Goal: Information Seeking & Learning: Learn about a topic

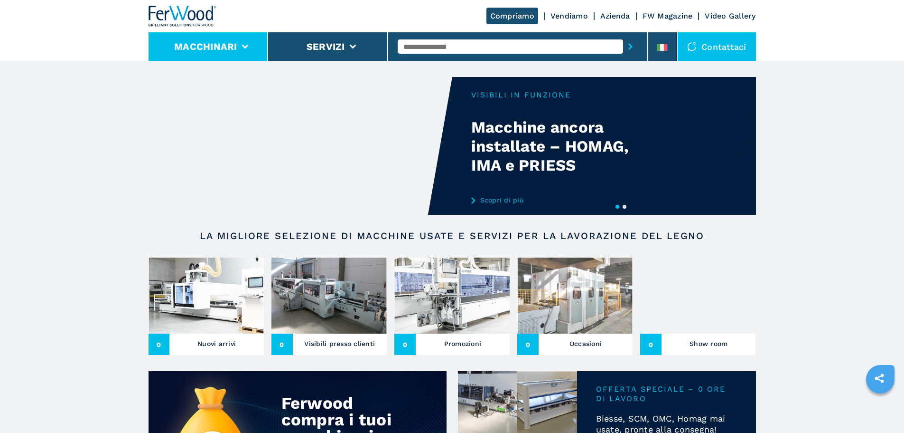
click at [205, 53] on li "Macchinari" at bounding box center [209, 46] width 120 height 28
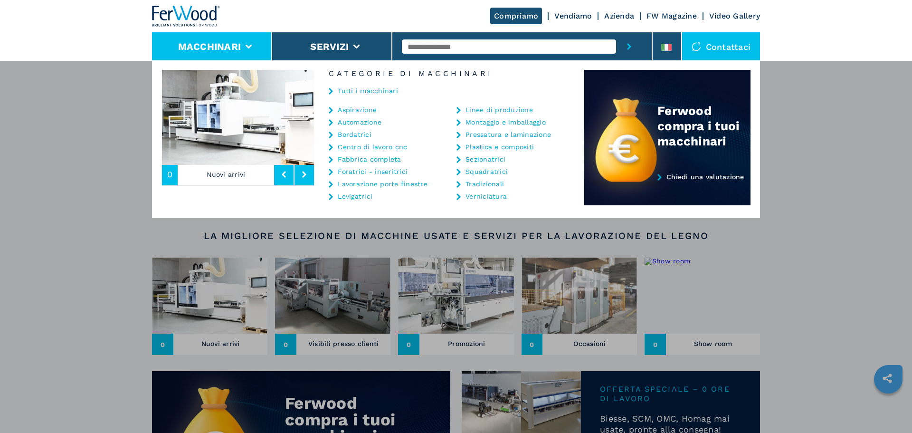
click at [365, 91] on link "Tutti i macchinari" at bounding box center [368, 90] width 60 height 7
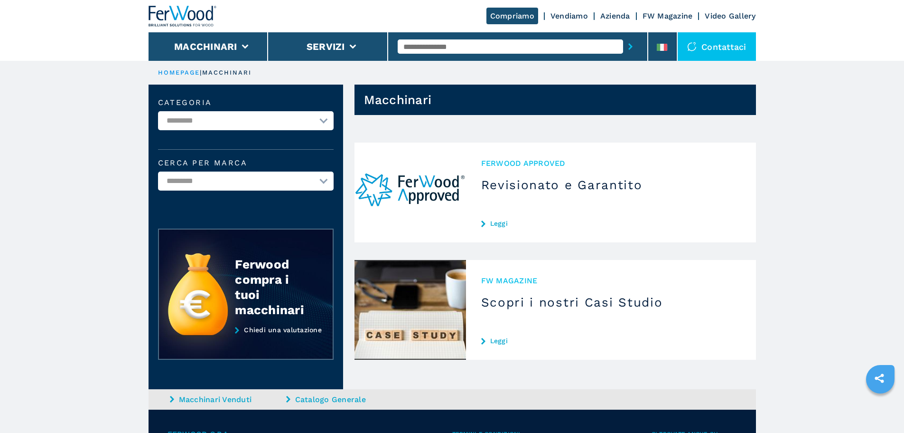
click at [226, 28] on div "Compriamo Vendiamo Azienda FW Magazine Video Gallery" at bounding box center [453, 16] width 608 height 32
click at [238, 40] on li "Macchinari" at bounding box center [209, 46] width 120 height 28
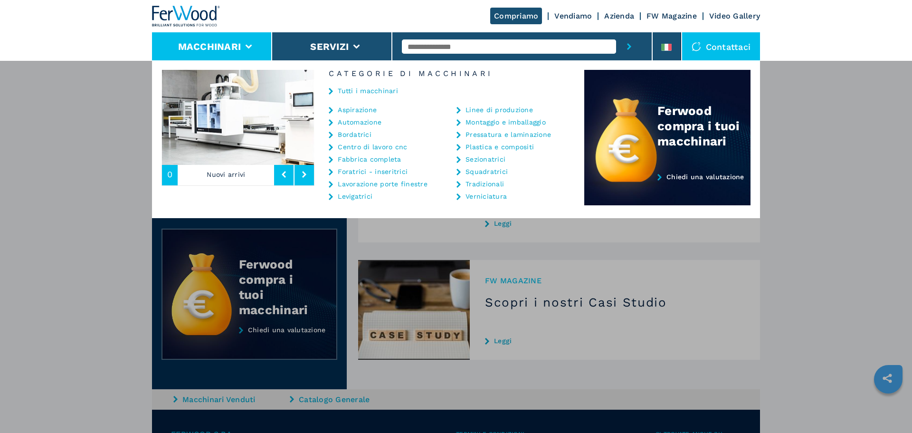
click at [363, 85] on div "Tutti i macchinari" at bounding box center [449, 91] width 270 height 28
click at [363, 87] on link "Tutti i macchinari" at bounding box center [368, 90] width 60 height 7
click at [363, 88] on link "Tutti i macchinari" at bounding box center [368, 90] width 60 height 7
click at [773, 126] on div "Macchinari Aspirazione Automazione Bordatrici Centro di lavoro cnc Fabbrica com…" at bounding box center [456, 276] width 912 height 433
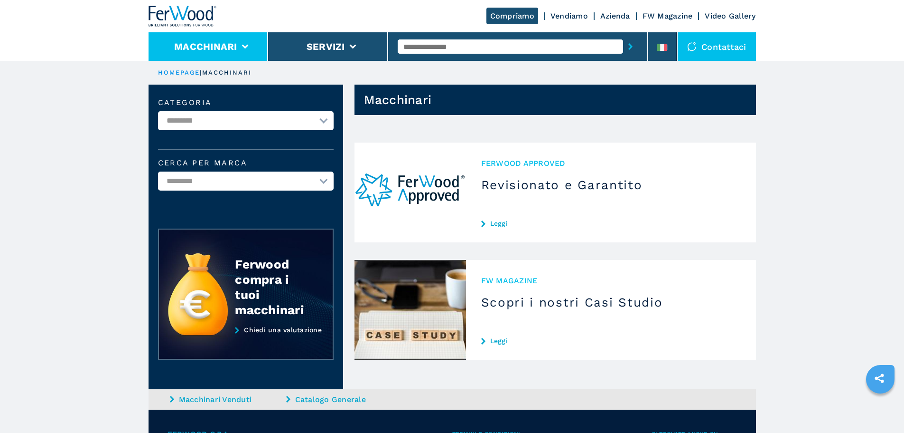
click at [260, 43] on li "Macchinari" at bounding box center [209, 46] width 120 height 28
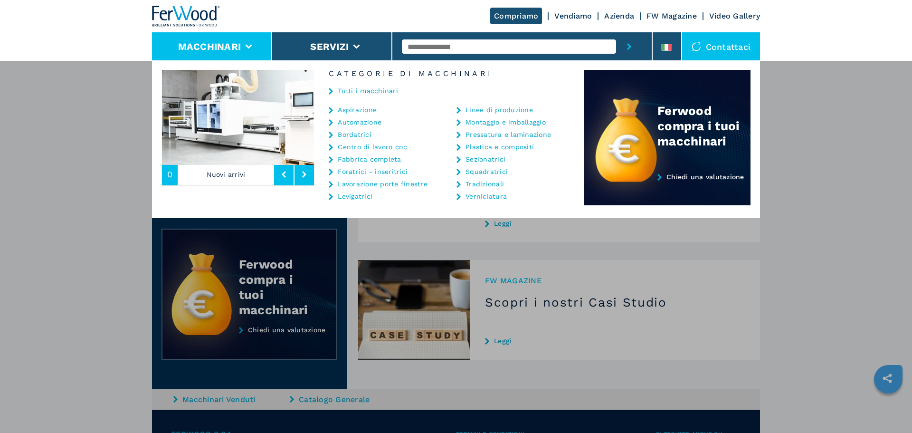
click at [356, 93] on link "Tutti i macchinari" at bounding box center [368, 90] width 60 height 7
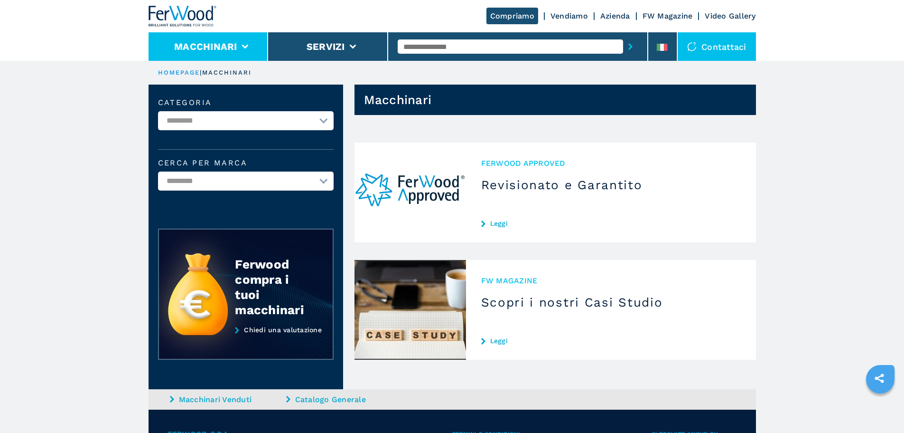
click at [219, 37] on li "Macchinari" at bounding box center [209, 46] width 120 height 28
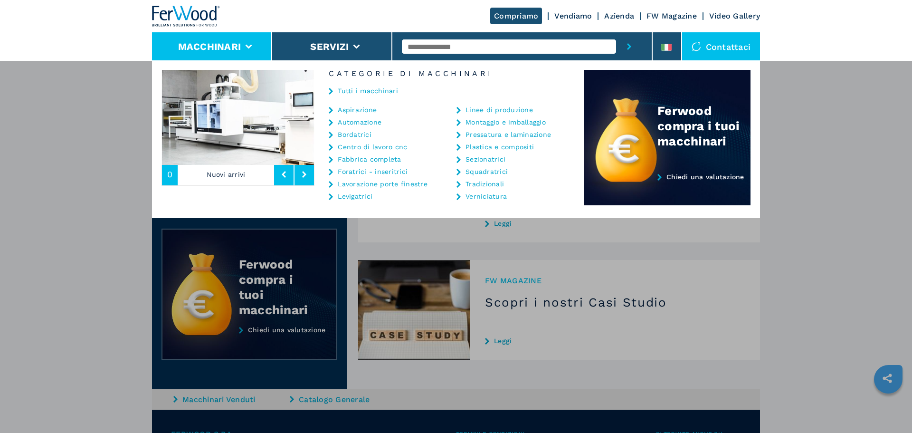
click at [367, 90] on link "Tutti i macchinari" at bounding box center [368, 90] width 60 height 7
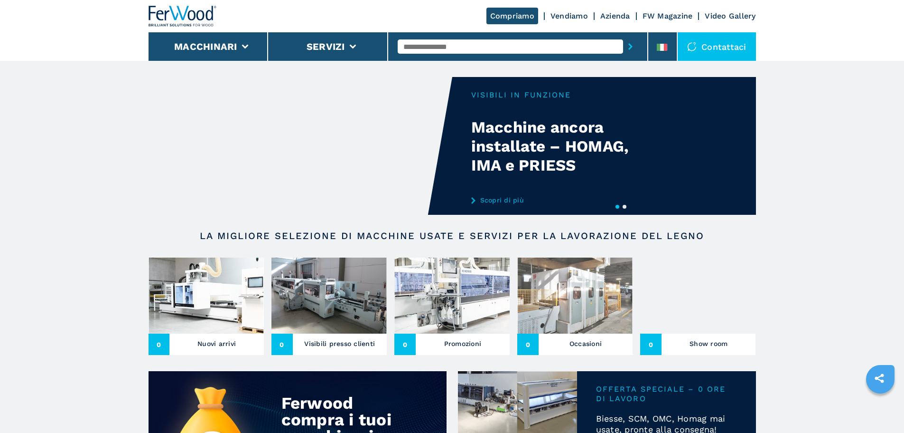
click at [226, 281] on img at bounding box center [206, 295] width 115 height 76
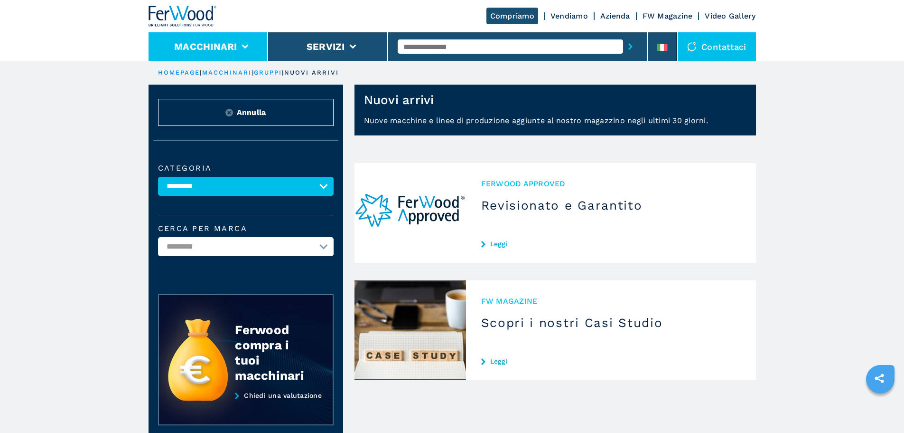
click at [217, 55] on li "Macchinari" at bounding box center [209, 46] width 120 height 28
click at [209, 41] on button "Macchinari" at bounding box center [205, 46] width 63 height 11
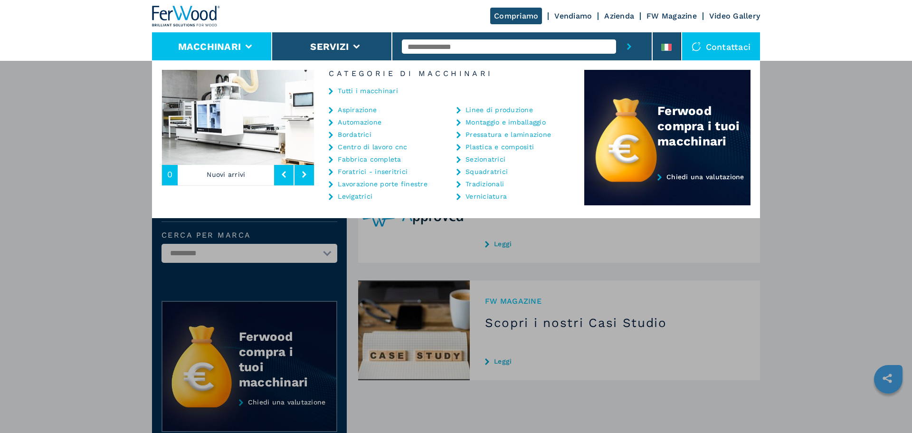
click at [377, 86] on div "Tutti i macchinari" at bounding box center [449, 91] width 270 height 28
click at [351, 92] on link "Tutti i macchinari" at bounding box center [368, 90] width 60 height 7
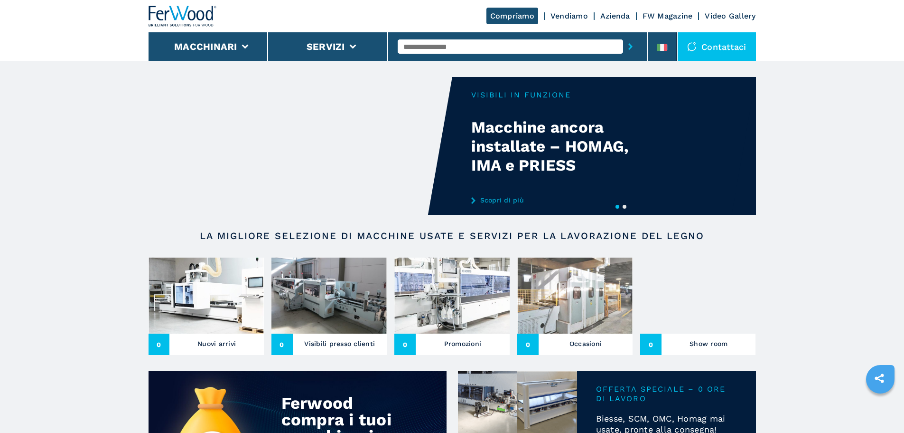
click at [352, 307] on img at bounding box center [329, 295] width 115 height 76
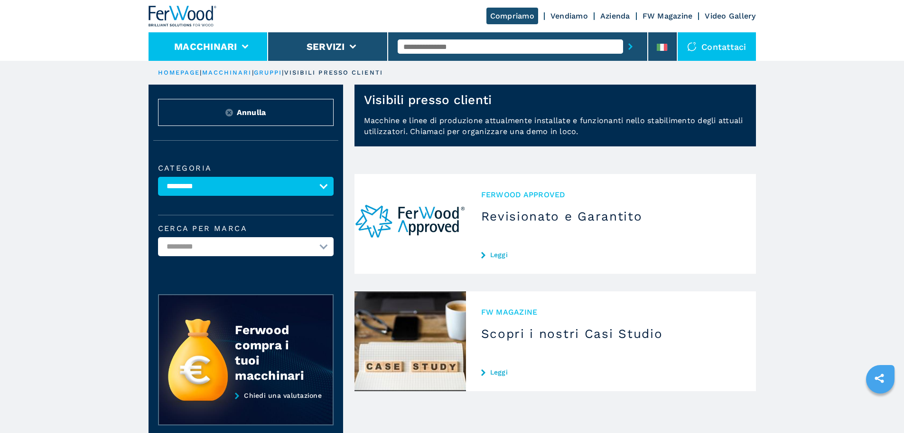
click at [202, 57] on li "Macchinari" at bounding box center [209, 46] width 120 height 28
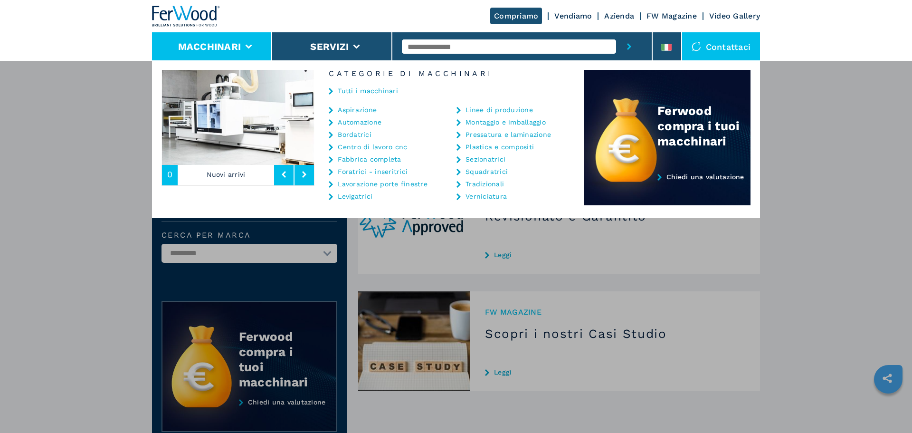
click at [359, 91] on link "Tutti i macchinari" at bounding box center [368, 90] width 60 height 7
click at [186, 10] on img at bounding box center [186, 16] width 68 height 21
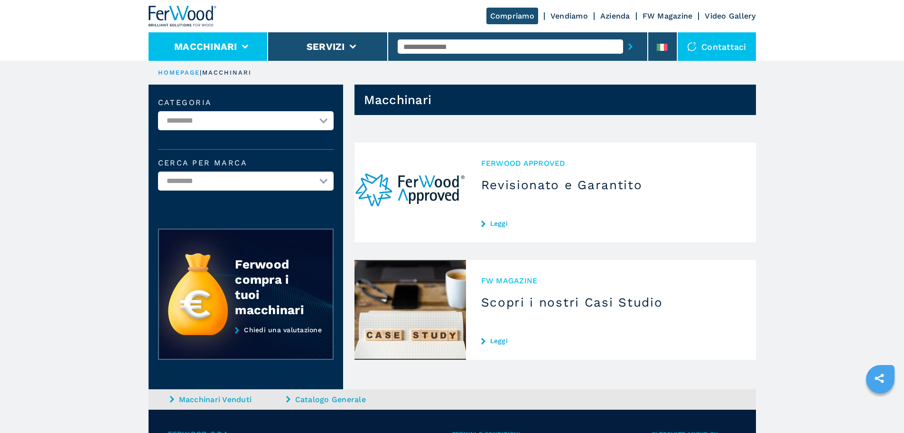
scroll to position [47, 0]
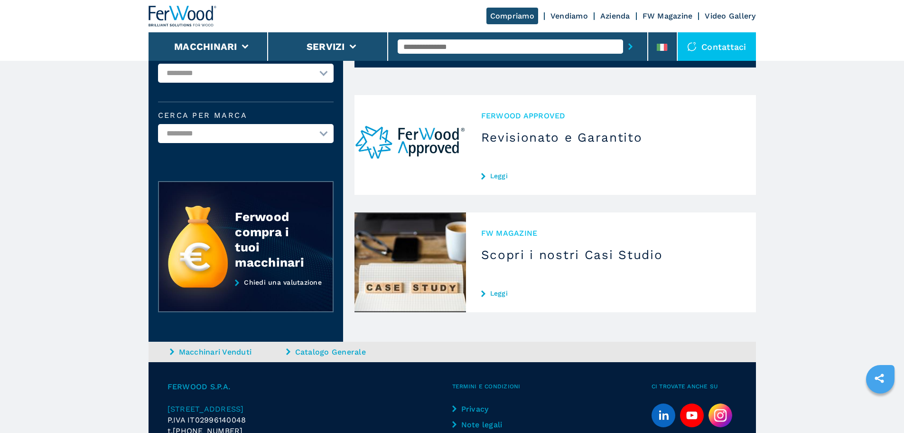
click at [185, 19] on img at bounding box center [183, 16] width 68 height 21
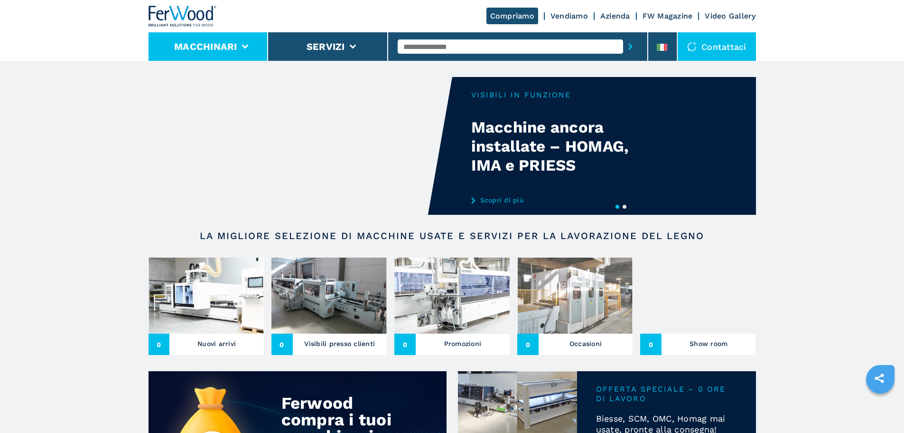
click at [243, 47] on icon at bounding box center [245, 47] width 7 height 4
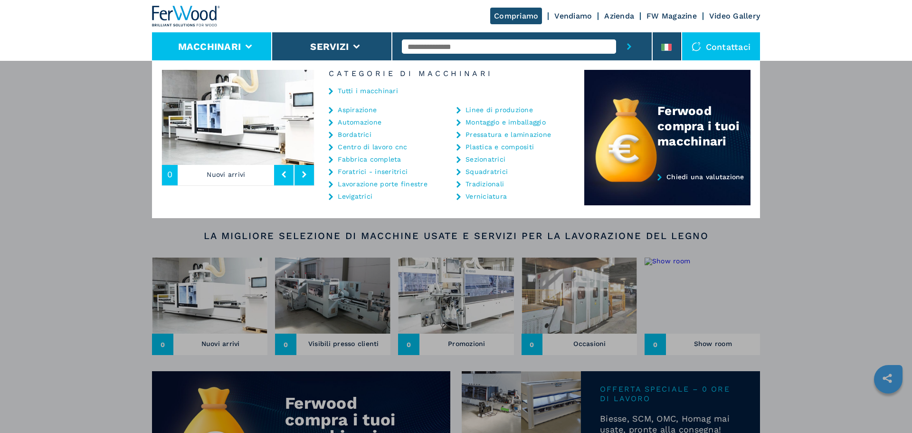
click at [75, 230] on div "**********" at bounding box center [456, 276] width 912 height 433
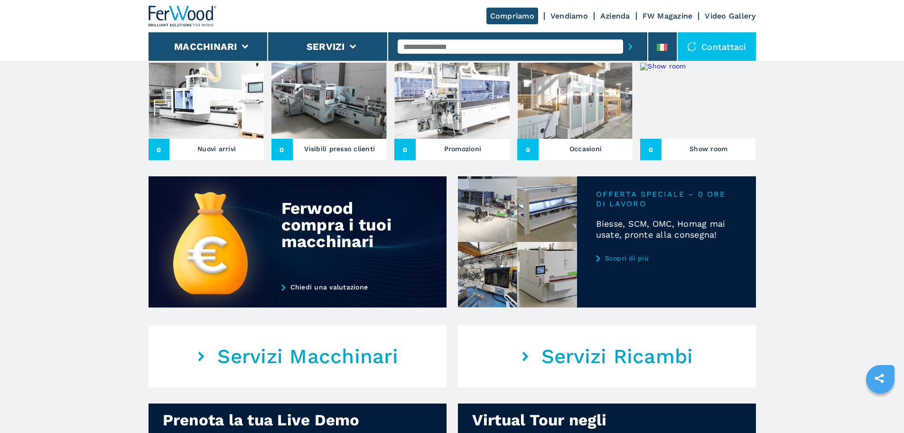
scroll to position [142, 0]
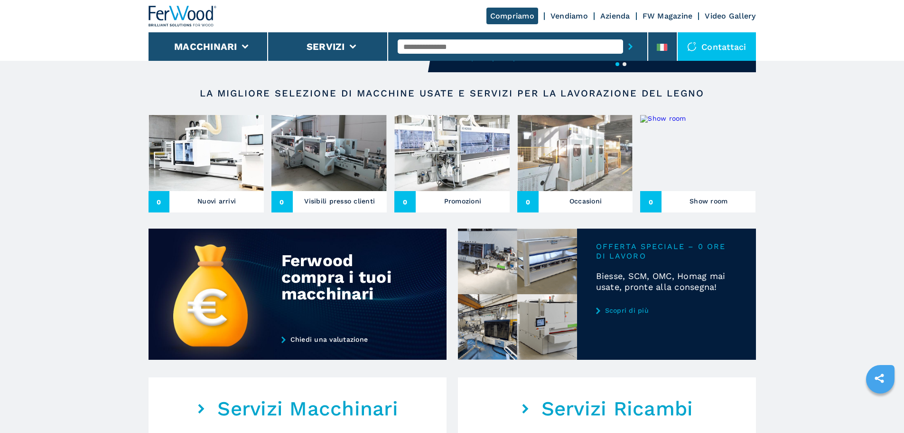
click at [178, 12] on img at bounding box center [183, 16] width 68 height 21
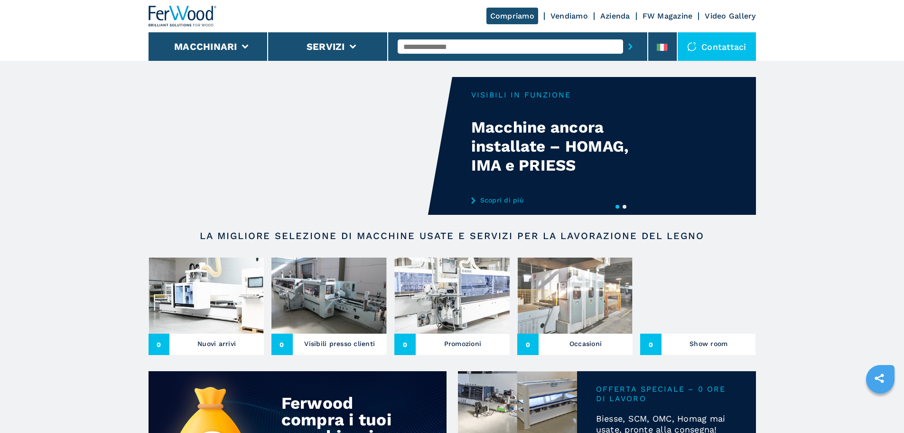
click at [212, 281] on img at bounding box center [206, 295] width 115 height 76
click at [466, 292] on img at bounding box center [452, 295] width 115 height 76
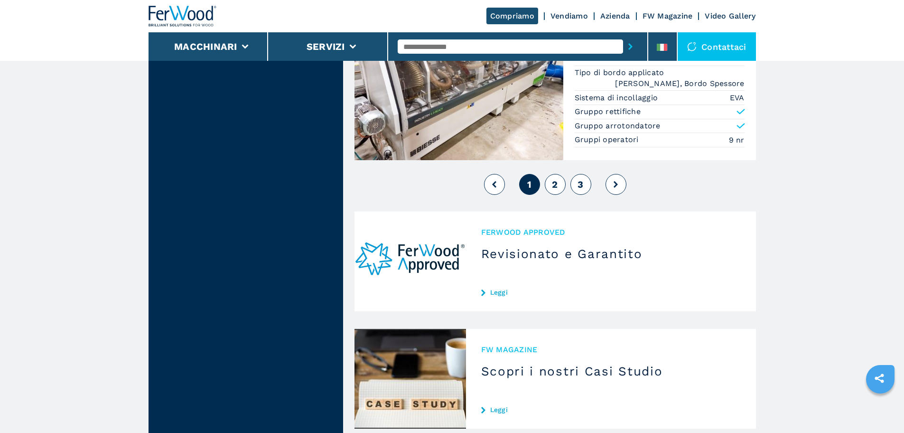
scroll to position [2309, 0]
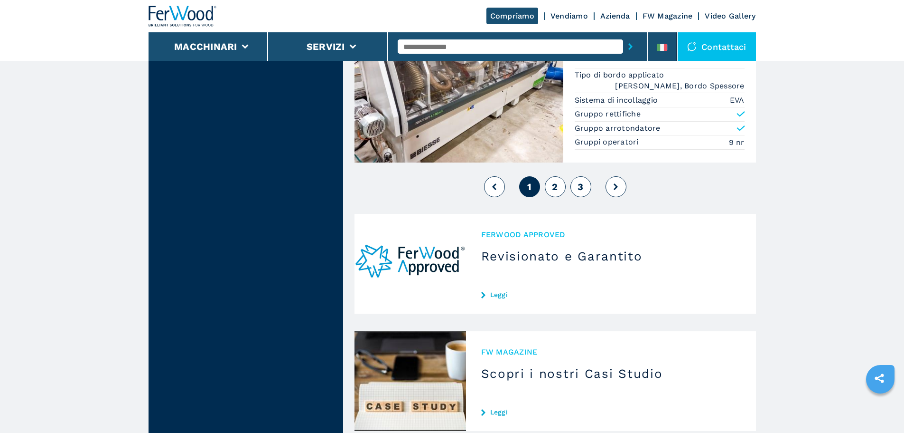
click at [556, 183] on span "2" at bounding box center [555, 186] width 6 height 11
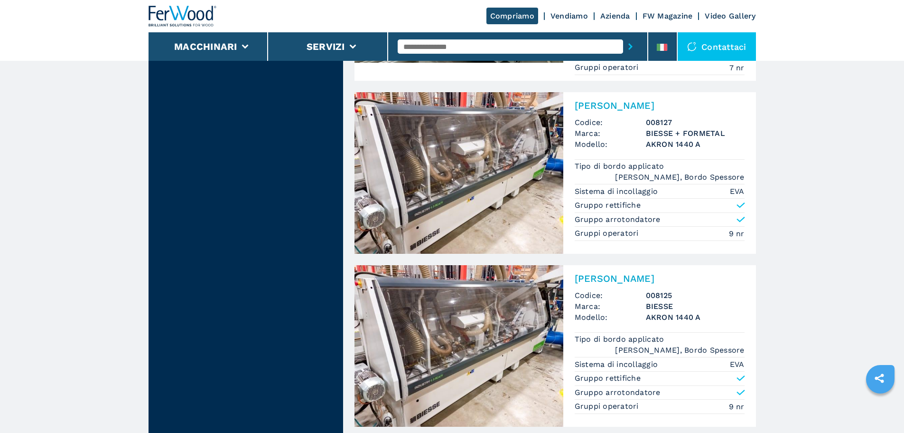
scroll to position [2025, 0]
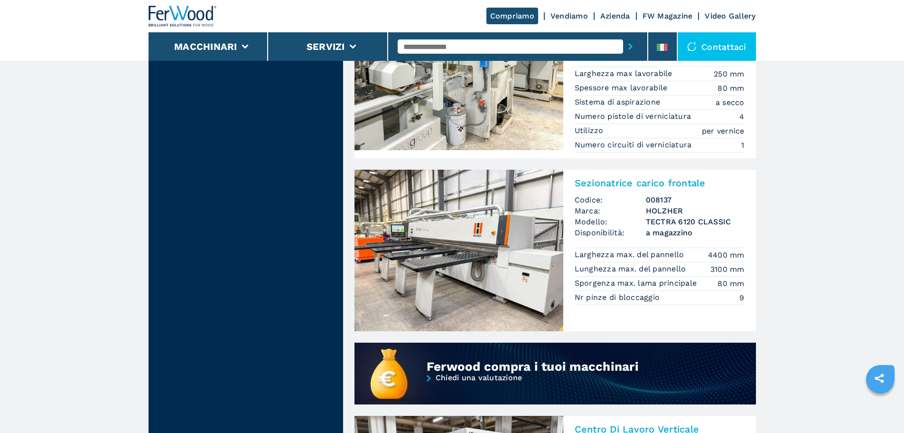
scroll to position [570, 0]
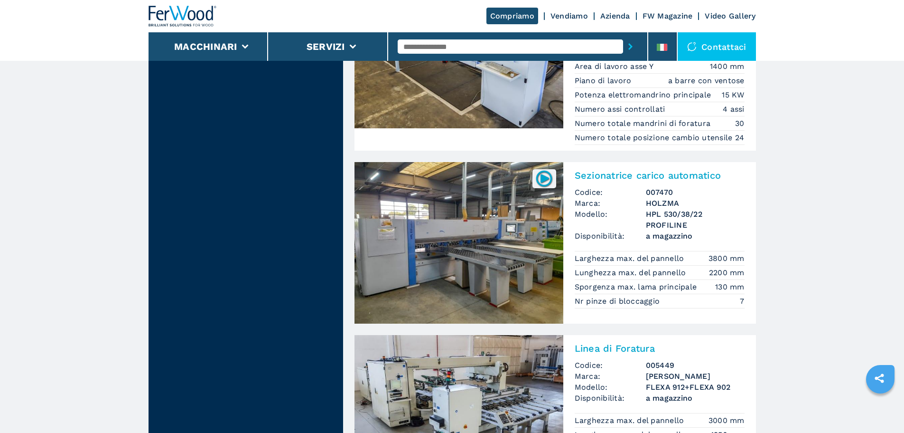
scroll to position [1757, 0]
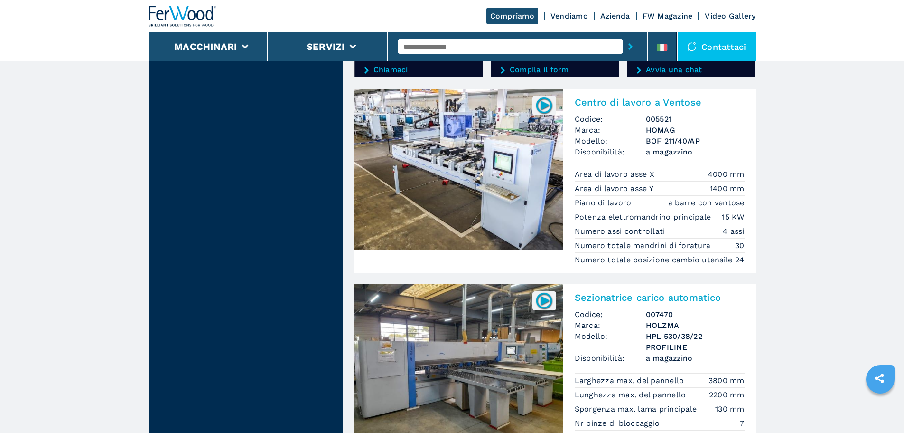
click at [165, 6] on img at bounding box center [183, 16] width 68 height 21
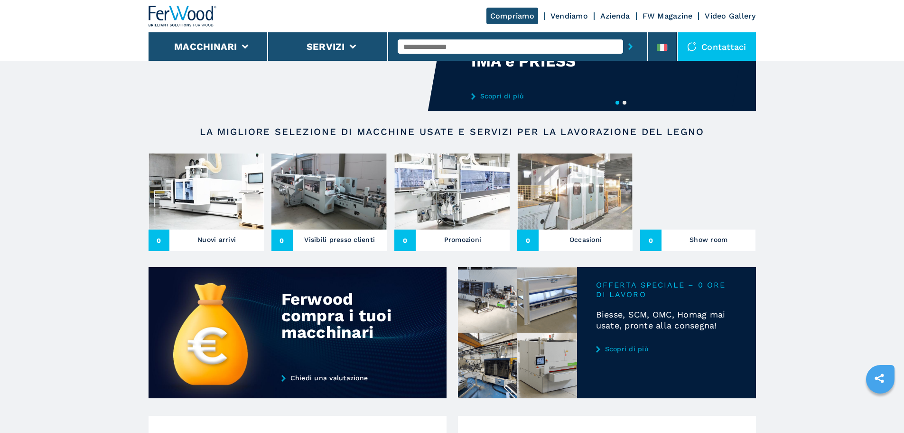
scroll to position [47, 0]
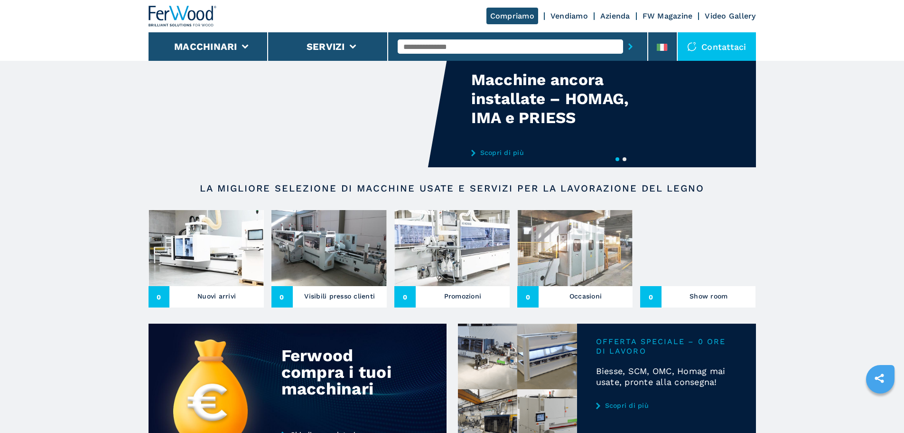
click at [688, 257] on img at bounding box center [697, 248] width 115 height 76
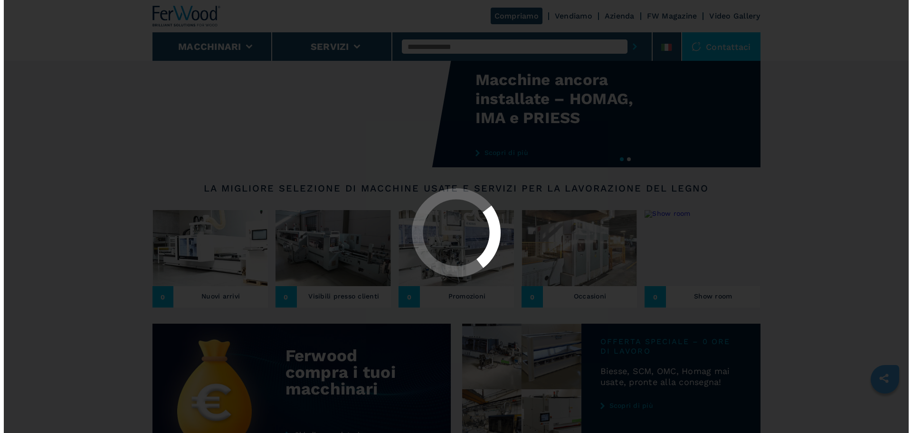
scroll to position [0, 0]
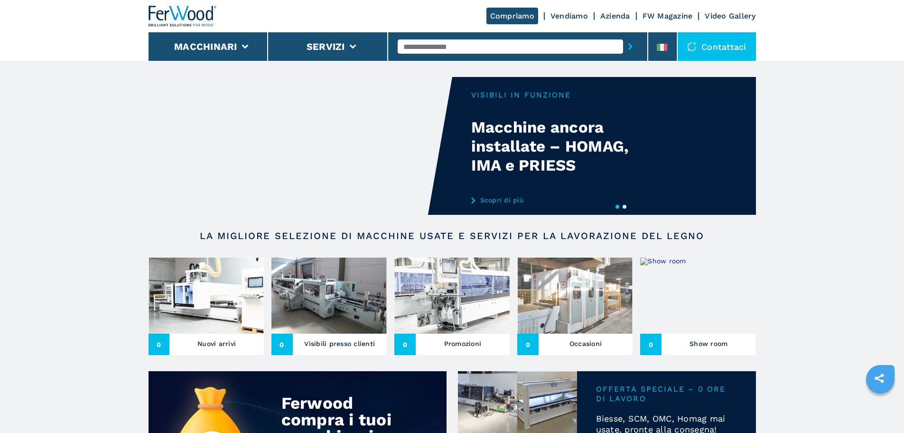
click at [193, 287] on img at bounding box center [206, 295] width 115 height 76
click at [238, 46] on li "Macchinari" at bounding box center [209, 46] width 120 height 28
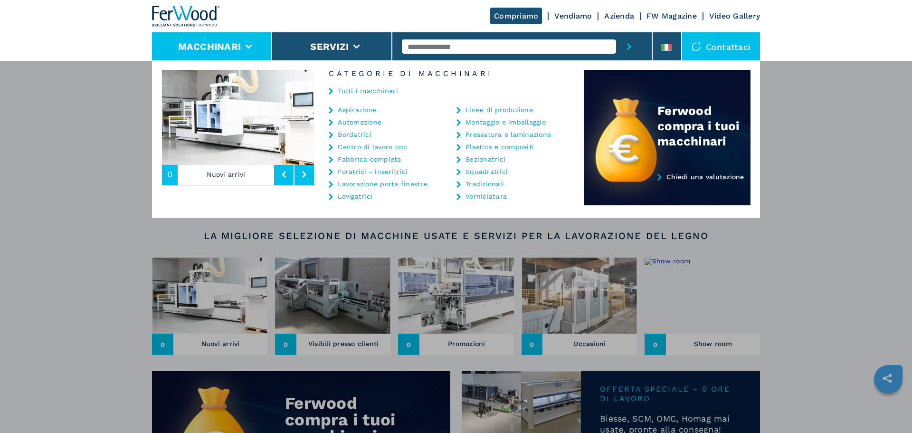
click at [378, 146] on link "Centro di lavoro cnc" at bounding box center [372, 146] width 69 height 7
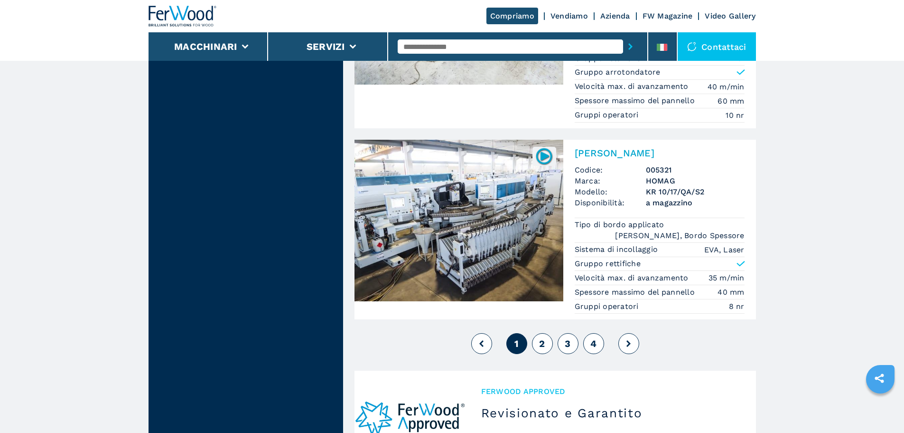
scroll to position [2524, 0]
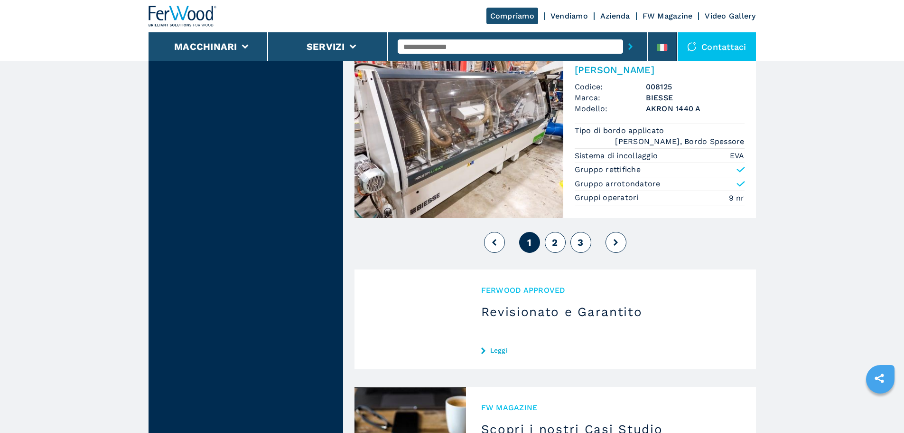
scroll to position [2444, 0]
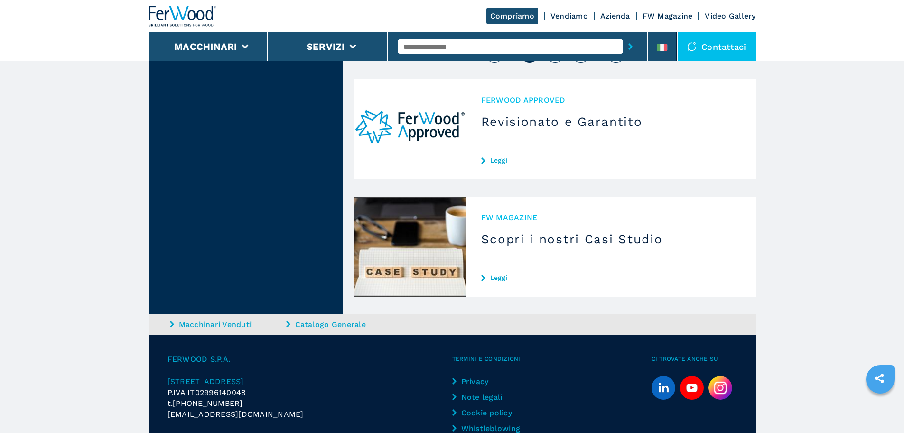
drag, startPoint x: 0, startPoint y: 0, endPoint x: 542, endPoint y: 274, distance: 607.1
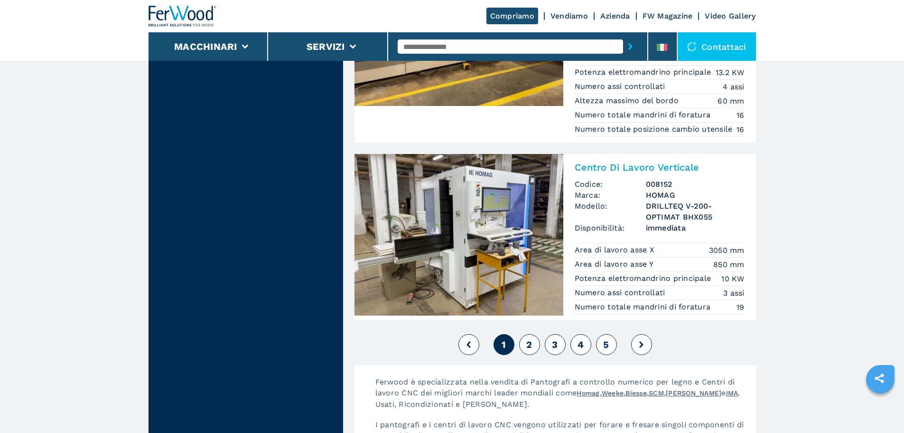
scroll to position [2159, 0]
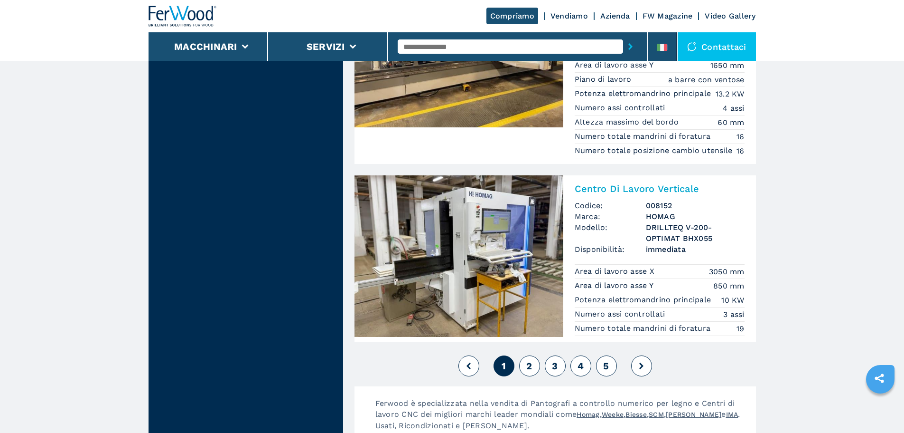
click at [534, 373] on button "2" at bounding box center [529, 365] width 21 height 21
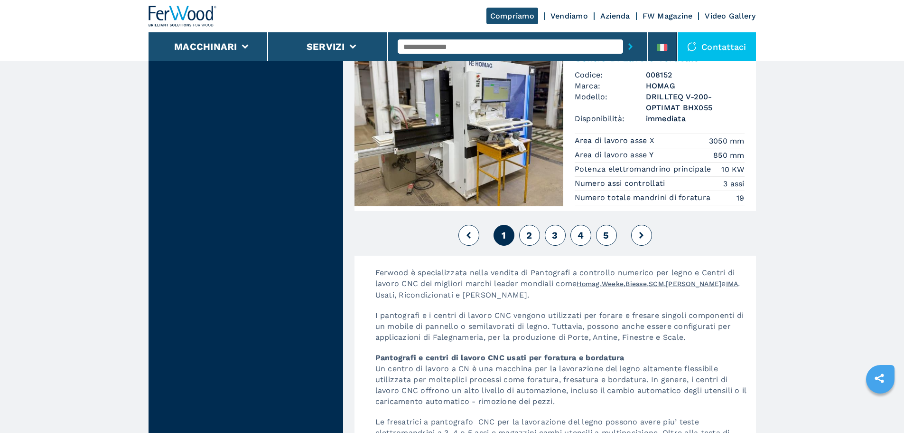
scroll to position [2301, 0]
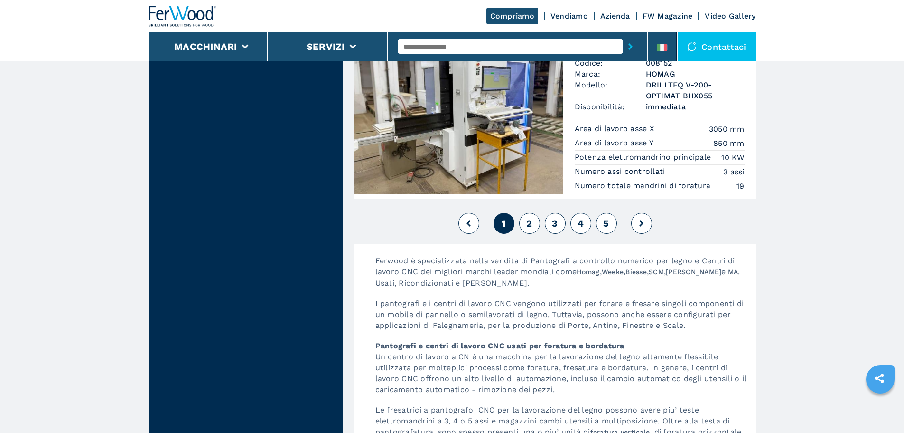
click at [539, 234] on button "2" at bounding box center [529, 223] width 21 height 21
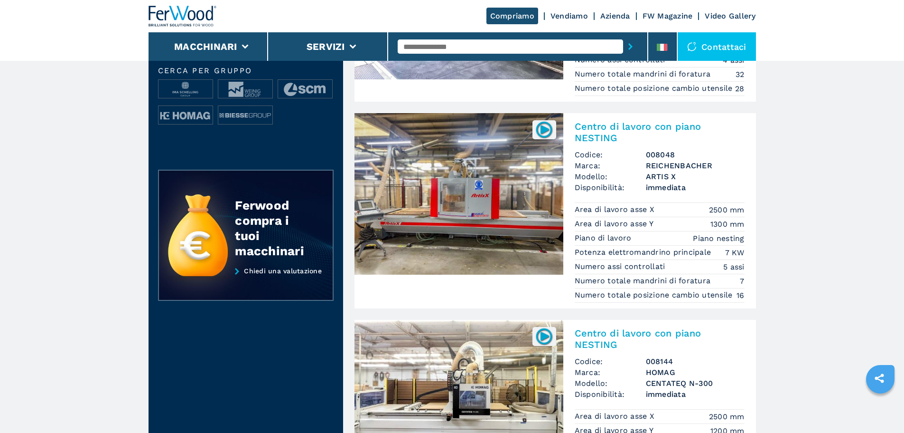
scroll to position [348, 0]
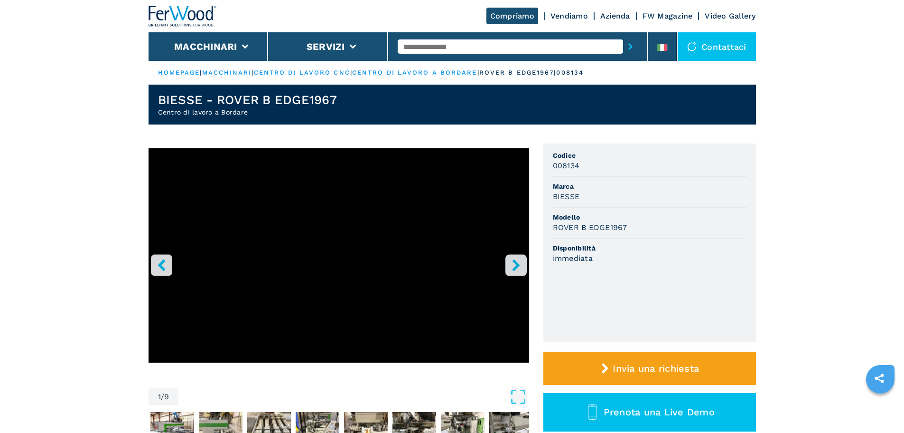
click at [199, 19] on img at bounding box center [183, 16] width 68 height 21
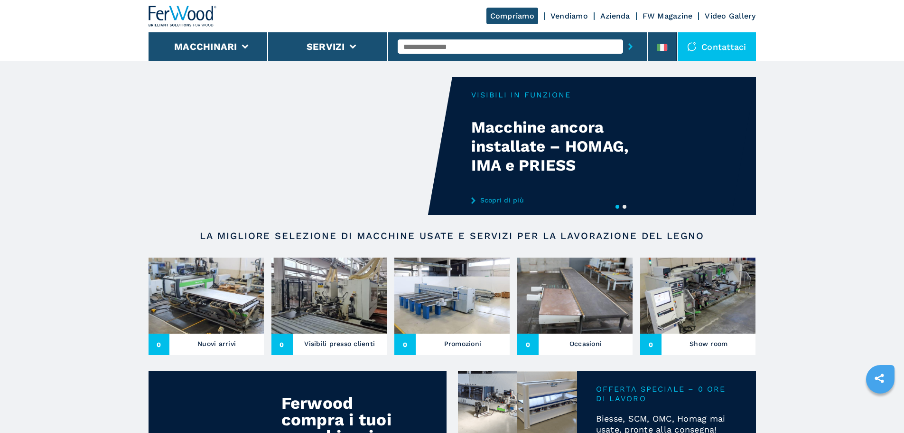
click at [712, 292] on img at bounding box center [697, 295] width 115 height 76
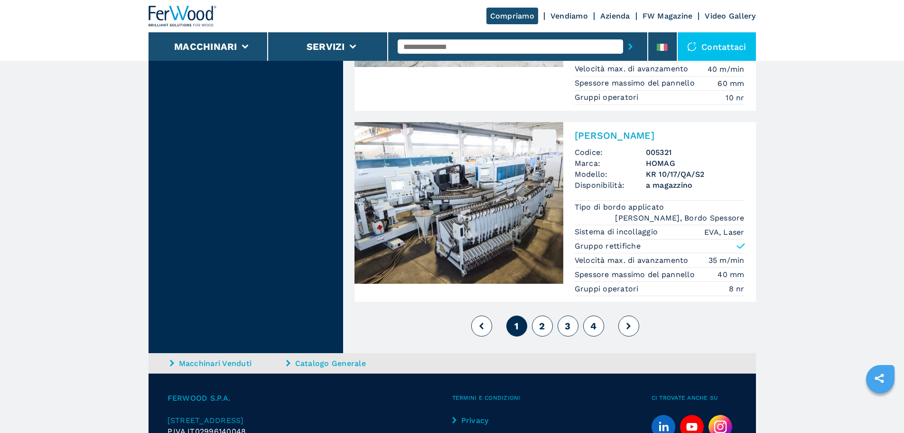
scroll to position [2406, 0]
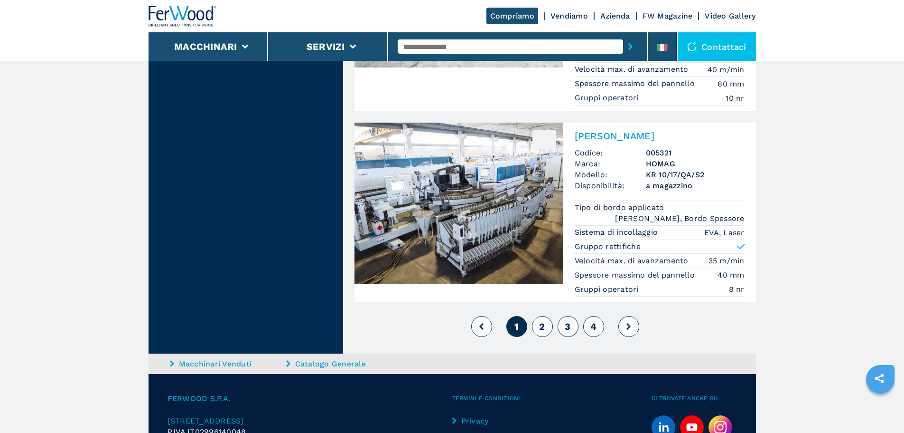
click at [544, 325] on span "2" at bounding box center [542, 325] width 6 height 11
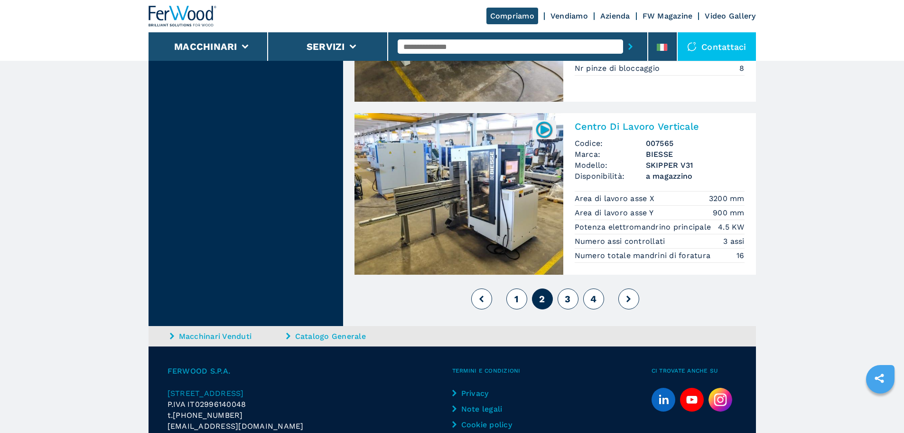
scroll to position [2326, 0]
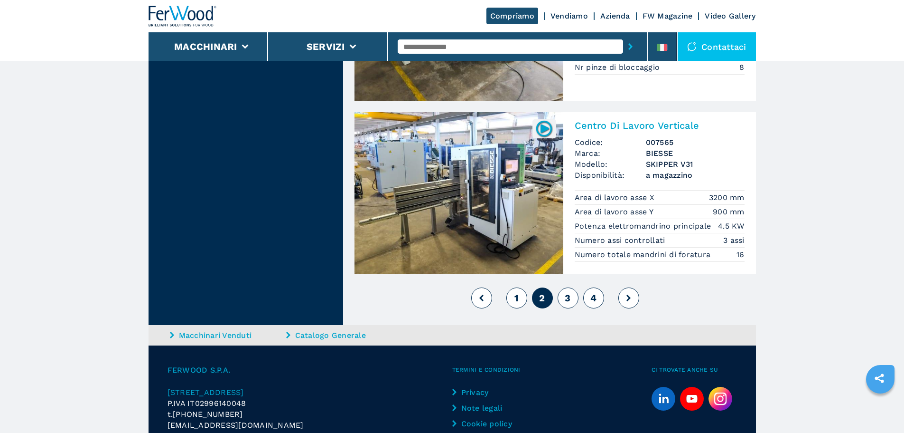
click at [568, 299] on button "3" at bounding box center [568, 297] width 21 height 21
click at [574, 307] on button "3" at bounding box center [568, 297] width 21 height 21
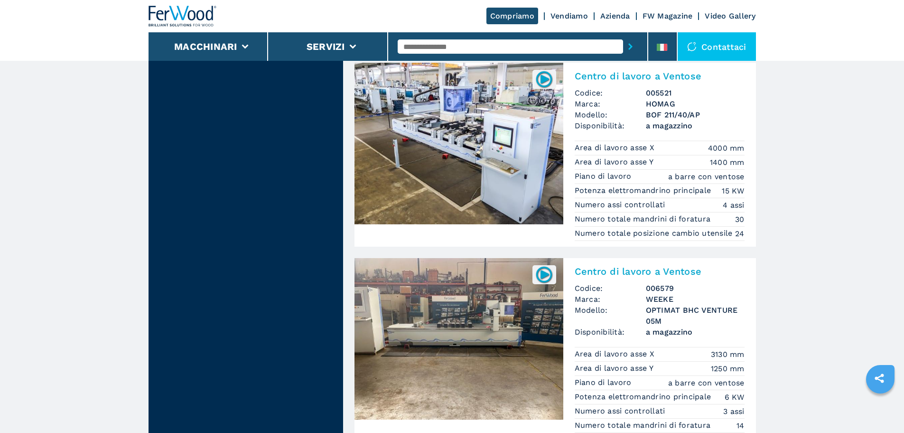
scroll to position [380, 0]
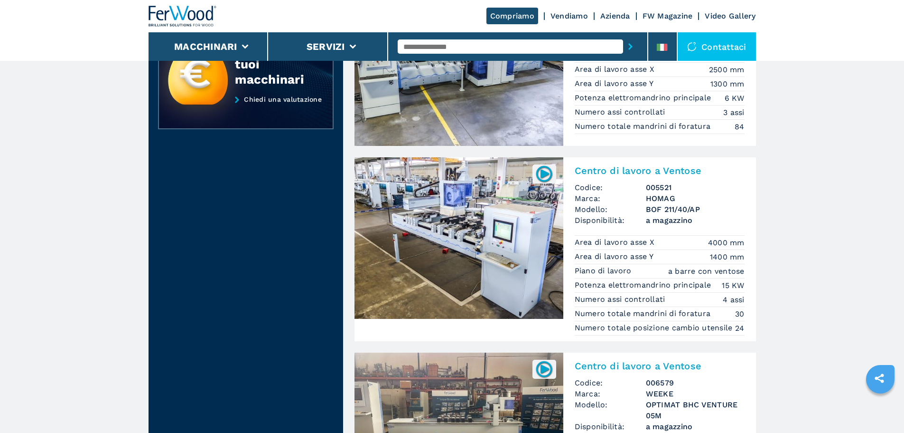
click at [177, 0] on div at bounding box center [183, 16] width 68 height 32
click at [174, 12] on img at bounding box center [183, 16] width 68 height 21
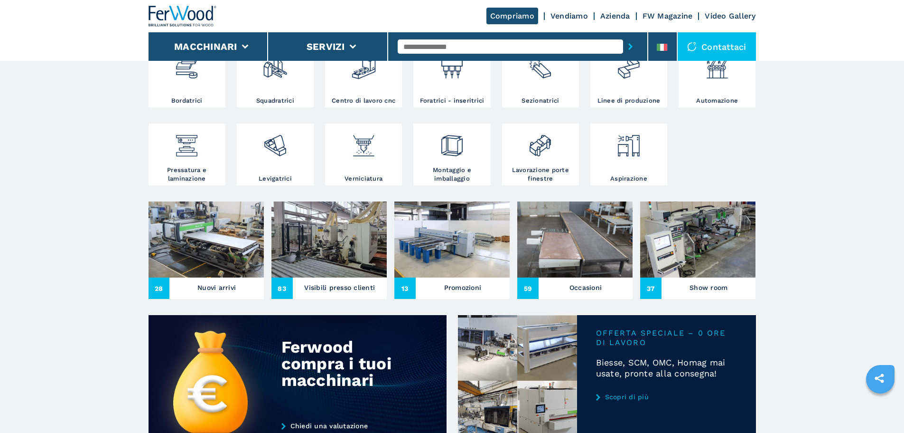
scroll to position [285, 0]
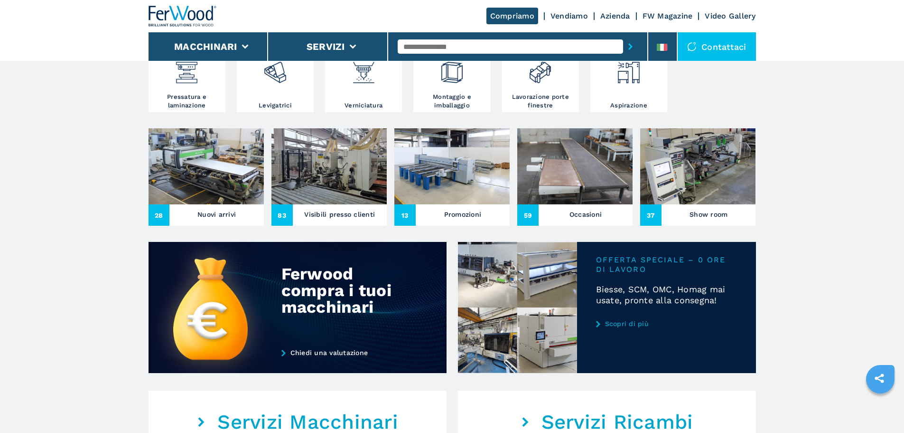
click at [213, 204] on img at bounding box center [206, 166] width 115 height 76
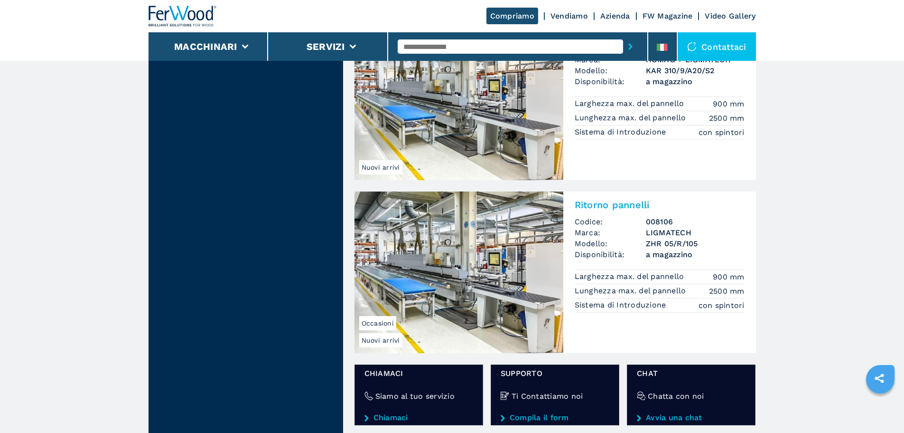
scroll to position [1519, 0]
